Goal: Find contact information: Find contact information

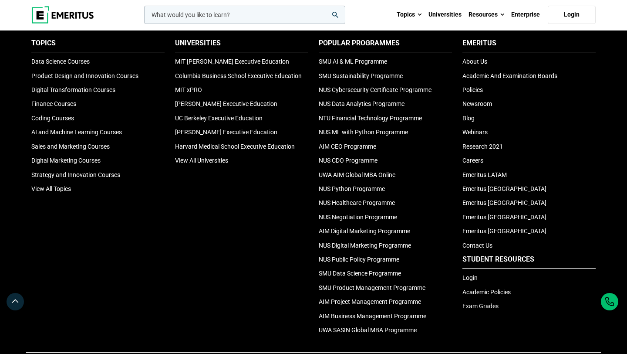
scroll to position [547, 0]
click at [474, 91] on link "Policies" at bounding box center [473, 90] width 20 height 7
click at [474, 289] on link "Academic Policies" at bounding box center [487, 292] width 48 height 7
click at [472, 247] on link "Contact Us" at bounding box center [478, 245] width 30 height 7
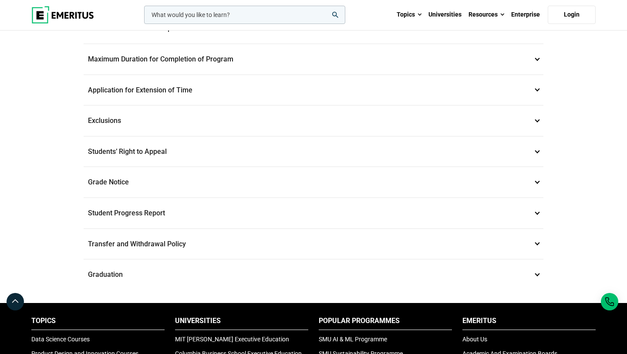
scroll to position [520, 0]
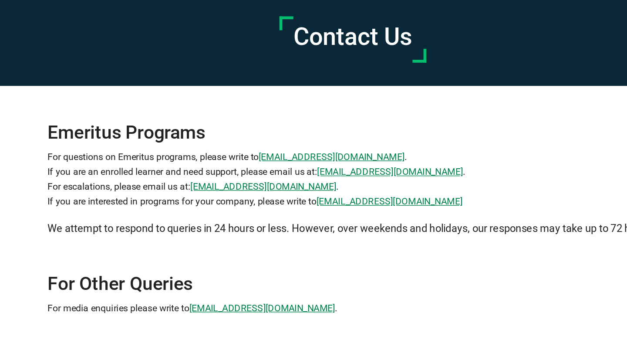
click at [160, 152] on p "For questions on Emeritus programs, please write to info@emeritus.org . If you …" at bounding box center [314, 171] width 460 height 44
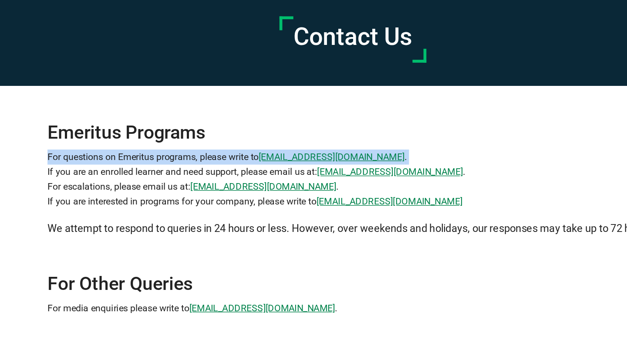
click at [160, 152] on p "For questions on Emeritus programs, please write to info@emeritus.org . If you …" at bounding box center [314, 171] width 460 height 44
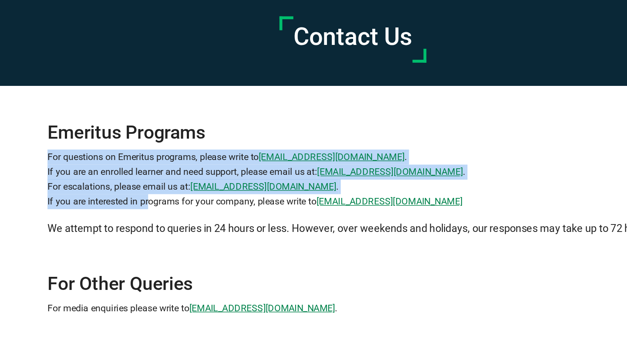
drag, startPoint x: 82, startPoint y: 153, endPoint x: 157, endPoint y: 191, distance: 83.8
click at [157, 191] on div "Emeritus Programs For questions on Emeritus programs, please write to info@emer…" at bounding box center [313, 200] width 470 height 199
click at [157, 191] on p "For questions on Emeritus programs, please write to info@emeritus.org . If you …" at bounding box center [314, 171] width 460 height 44
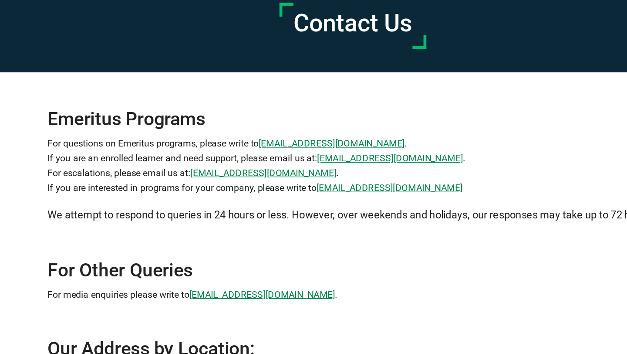
click at [142, 181] on p "For questions on Emeritus programs, please write to info@emeritus.org . If you …" at bounding box center [314, 171] width 460 height 44
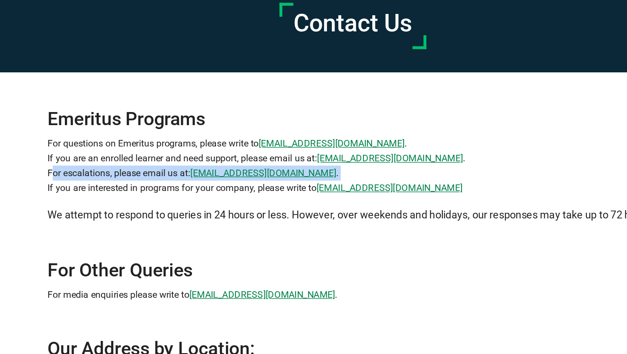
click at [142, 181] on p "For questions on Emeritus programs, please write to info@emeritus.org . If you …" at bounding box center [314, 171] width 460 height 44
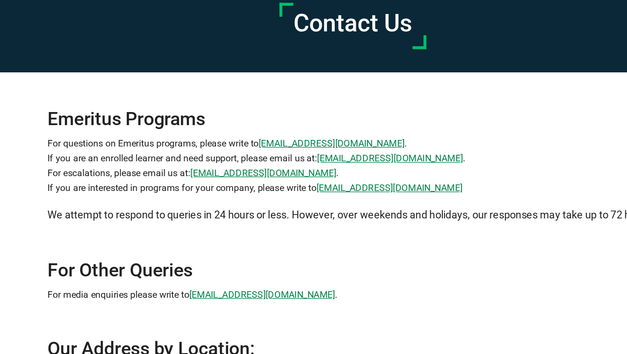
click at [140, 188] on p "For questions on Emeritus programs, please write to info@emeritus.org . If you …" at bounding box center [314, 171] width 460 height 44
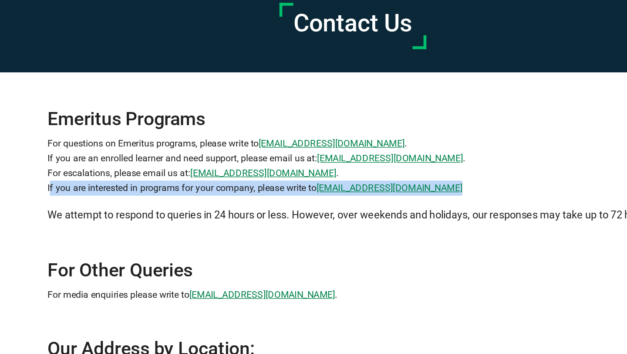
click at [140, 188] on p "For questions on Emeritus programs, please write to info@emeritus.org . If you …" at bounding box center [314, 171] width 460 height 44
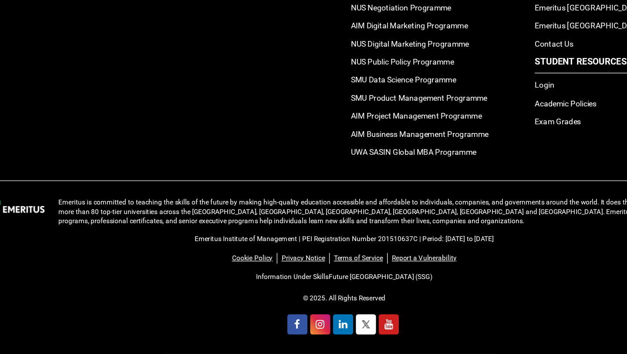
scroll to position [681, 0]
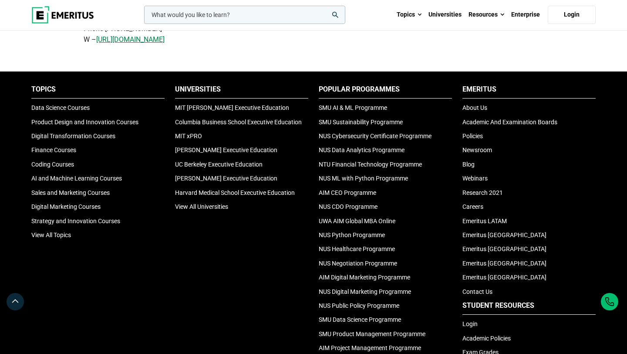
scroll to position [543, 0]
